Goal: Find specific fact: Find specific fact

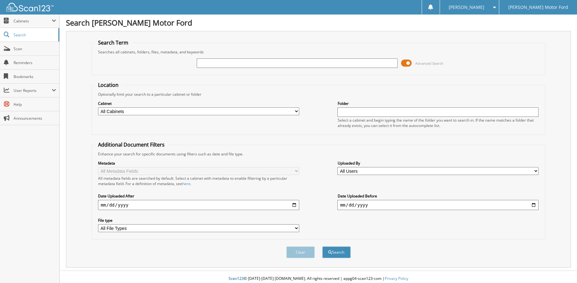
click at [219, 64] on input "text" at bounding box center [297, 62] width 201 height 9
paste input "BL60788A"
type input "BL60788A"
click at [322, 246] on button "Search" at bounding box center [336, 252] width 28 height 12
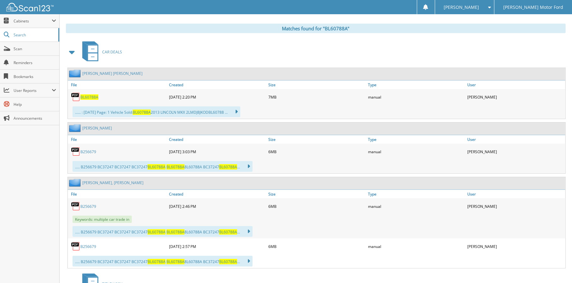
scroll to position [221, 0]
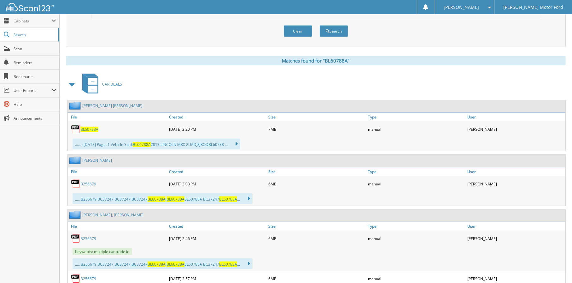
click at [91, 127] on span "BL60788A" at bounding box center [89, 129] width 18 height 5
